Goal: Use online tool/utility: Utilize a website feature to perform a specific function

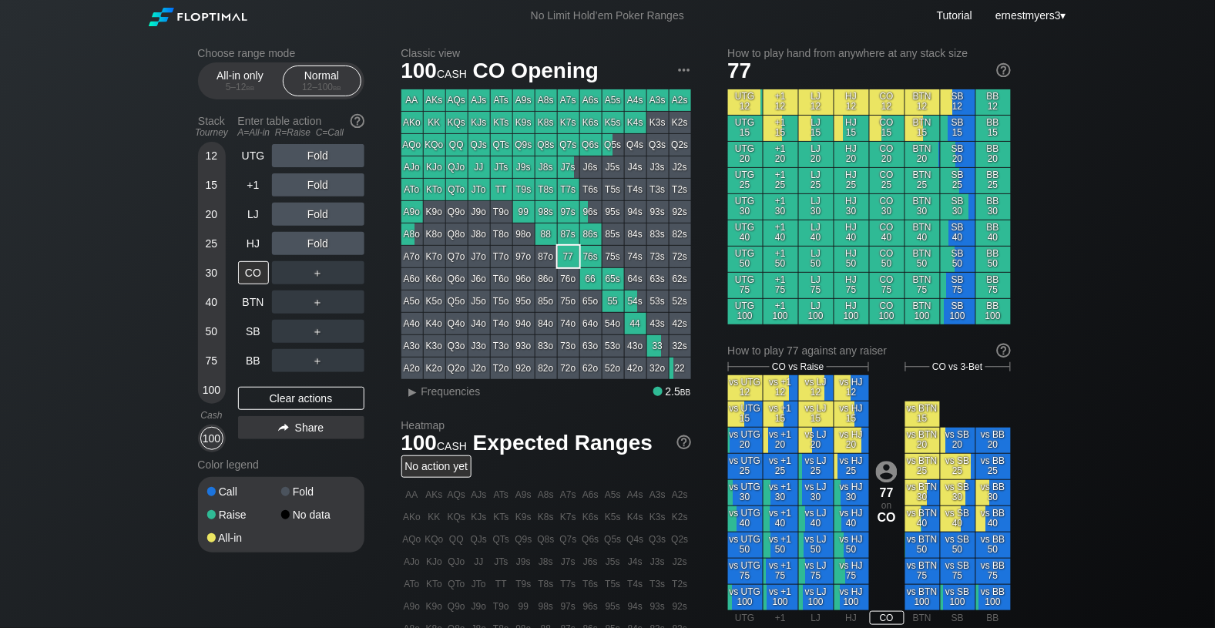
drag, startPoint x: 0, startPoint y: 0, endPoint x: 271, endPoint y: 383, distance: 469.3
click at [303, 405] on div "Clear actions" at bounding box center [301, 398] width 126 height 23
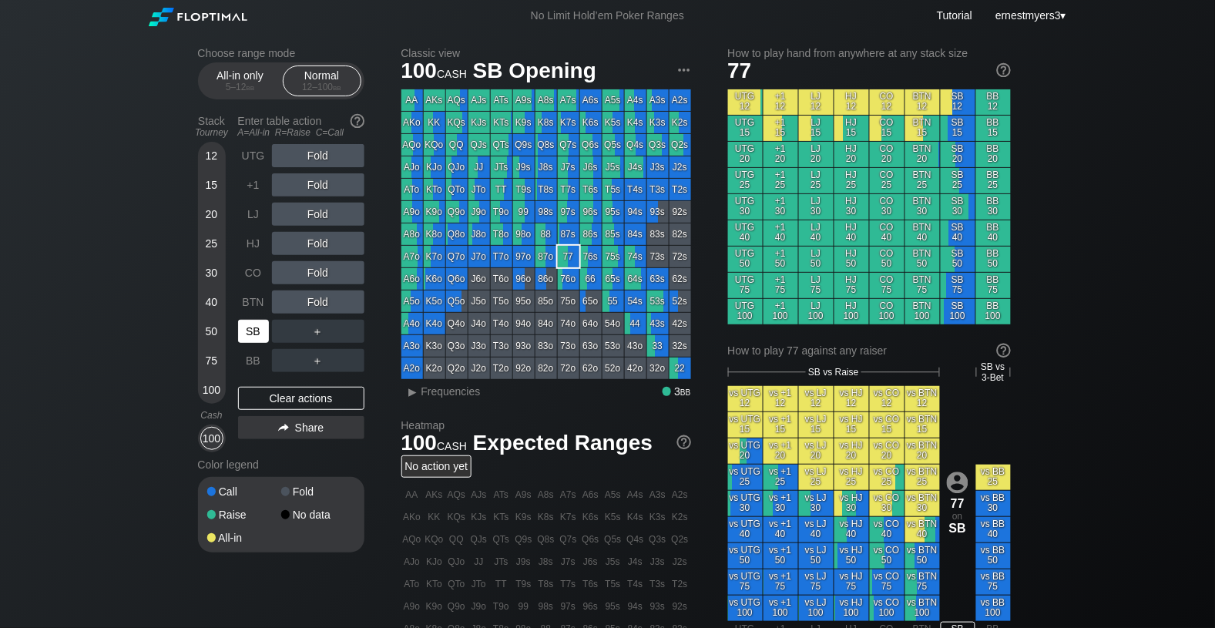
click at [260, 329] on div "SB" at bounding box center [253, 331] width 31 height 23
click at [250, 365] on div "BB" at bounding box center [253, 360] width 31 height 23
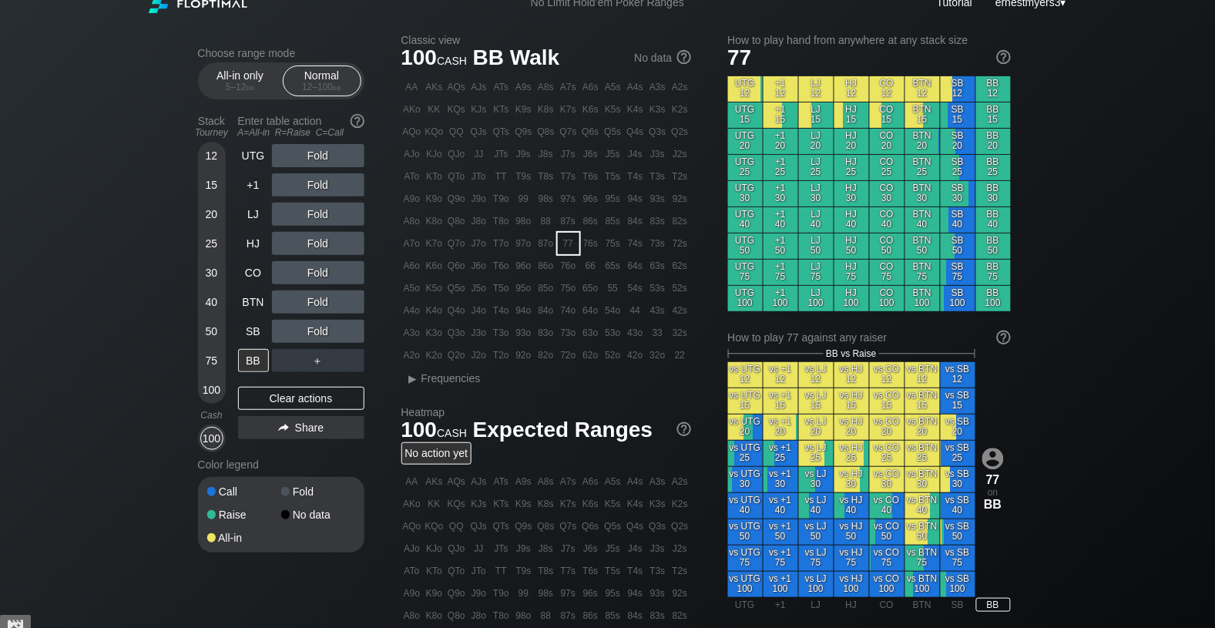
scroll to position [15, 0]
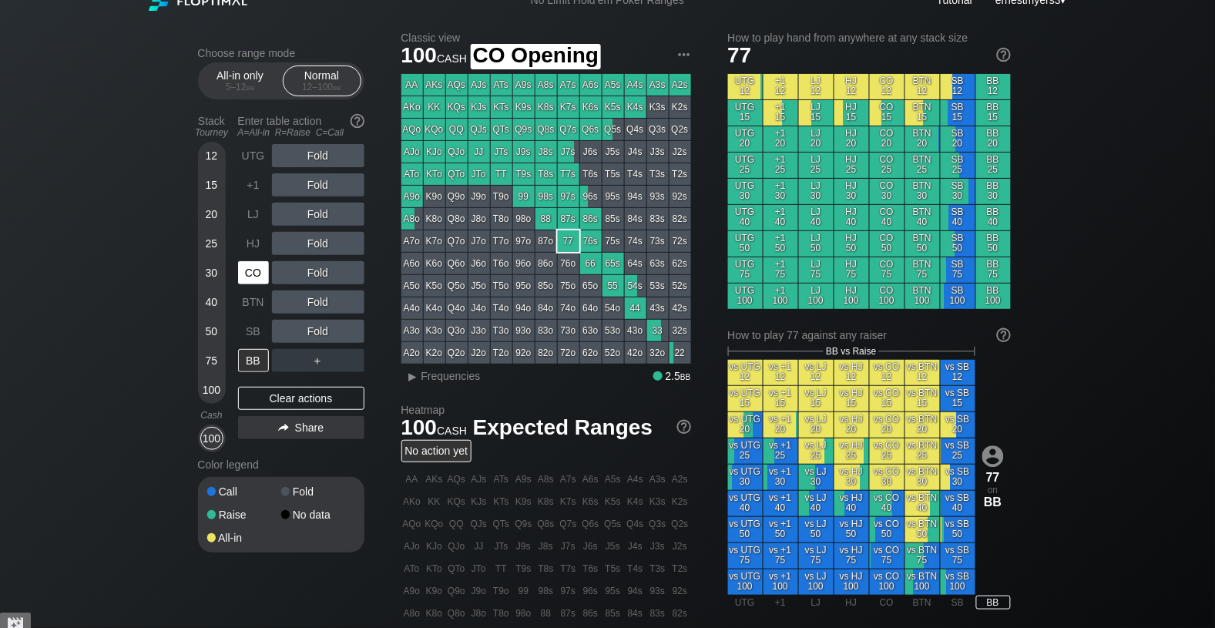
click at [251, 272] on div "CO" at bounding box center [253, 272] width 31 height 23
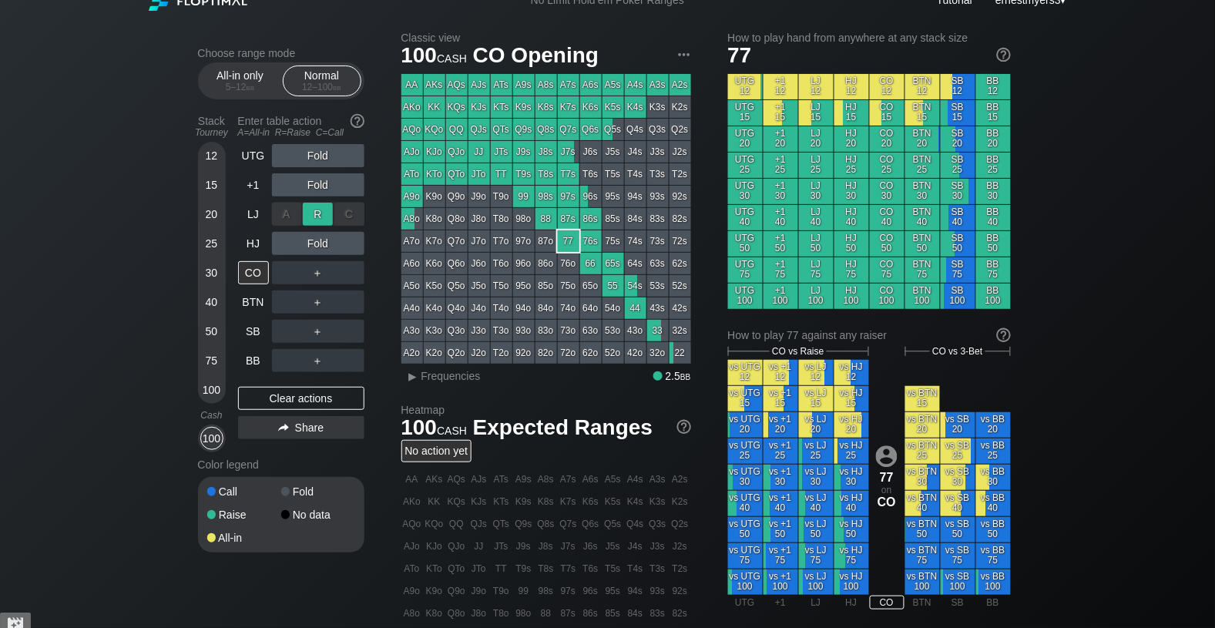
click at [325, 210] on div "R ✕" at bounding box center [318, 214] width 30 height 23
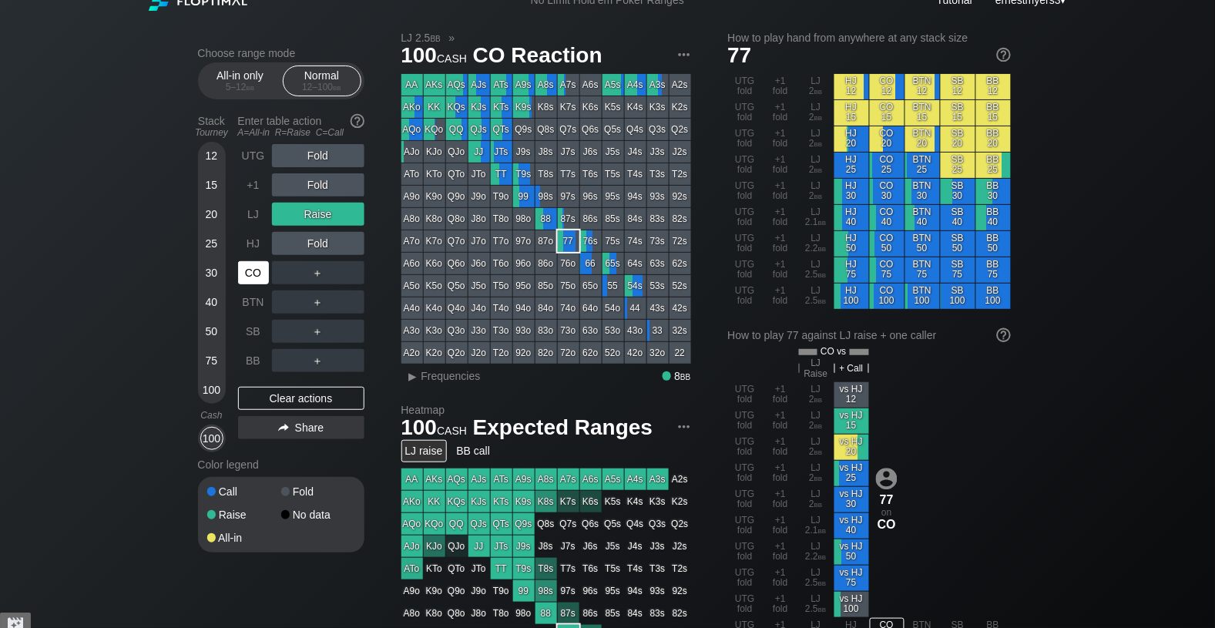
click at [257, 278] on div "CO" at bounding box center [253, 272] width 31 height 23
drag, startPoint x: 318, startPoint y: 391, endPoint x: 304, endPoint y: 399, distance: 16.5
click at [318, 391] on div "Clear actions" at bounding box center [301, 398] width 126 height 23
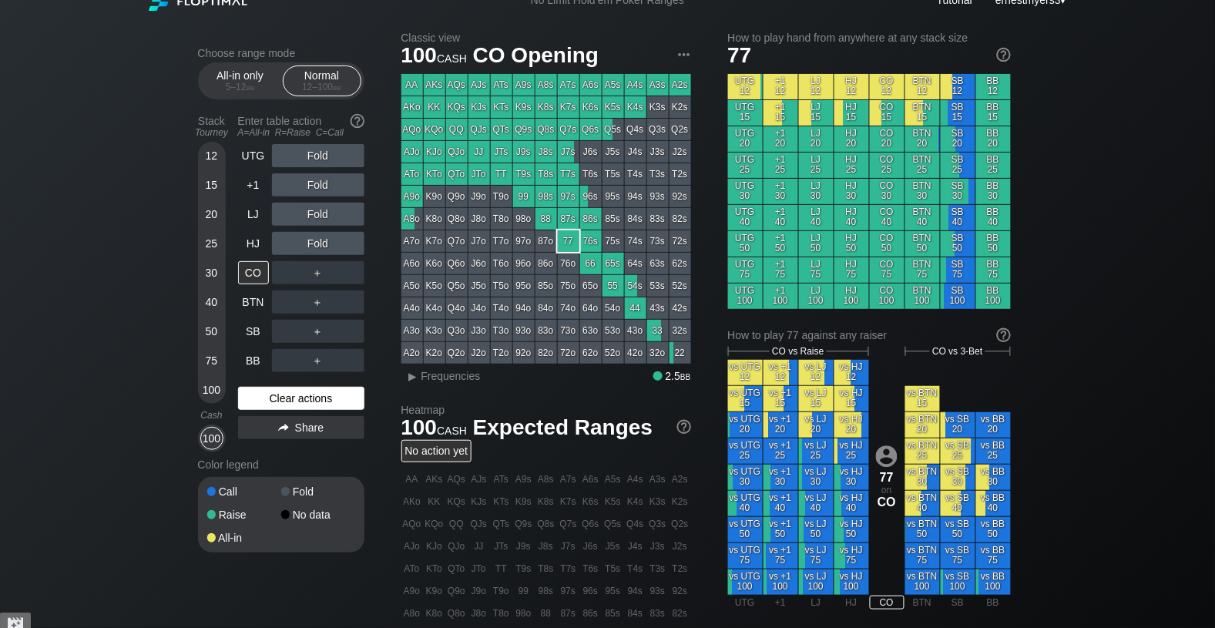
click at [317, 399] on div "Clear actions" at bounding box center [301, 398] width 126 height 23
click at [326, 298] on div "R ✕" at bounding box center [318, 301] width 30 height 23
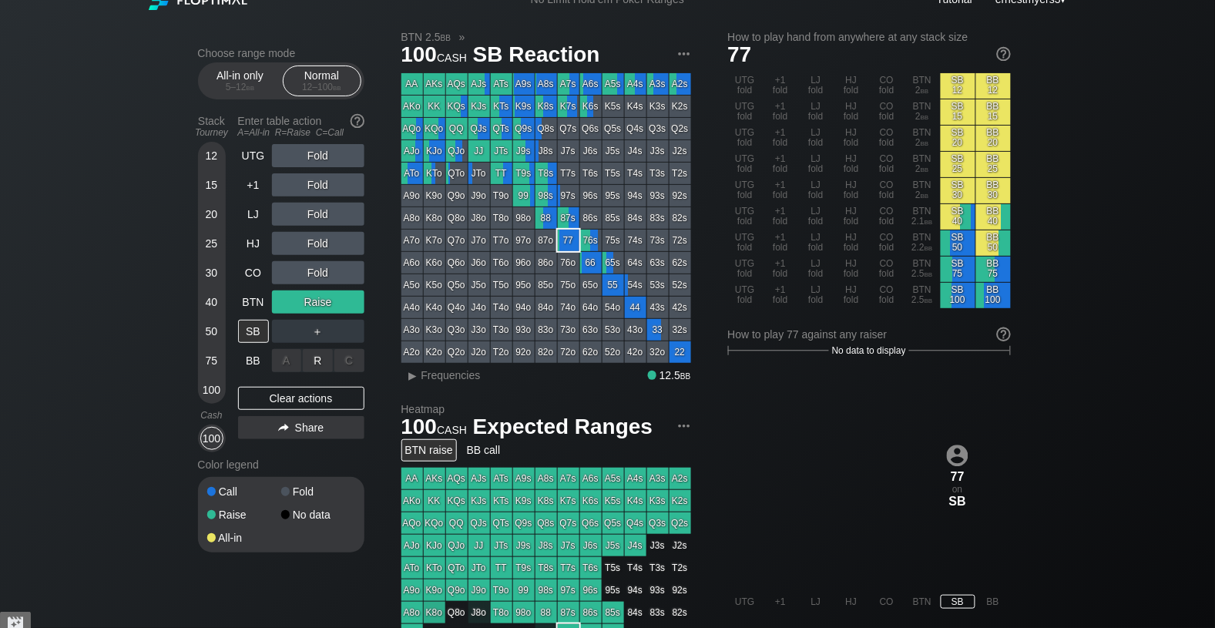
click at [322, 360] on div "R ✕" at bounding box center [318, 360] width 30 height 23
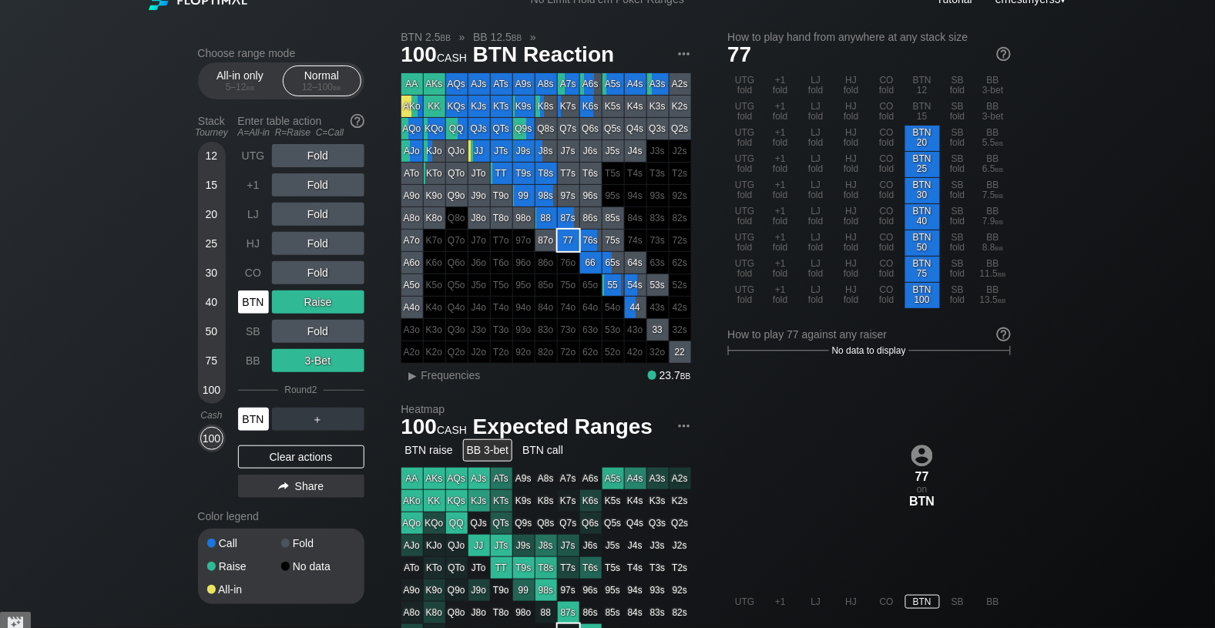
click at [248, 418] on div "BTN" at bounding box center [253, 419] width 31 height 23
